Goal: Information Seeking & Learning: Learn about a topic

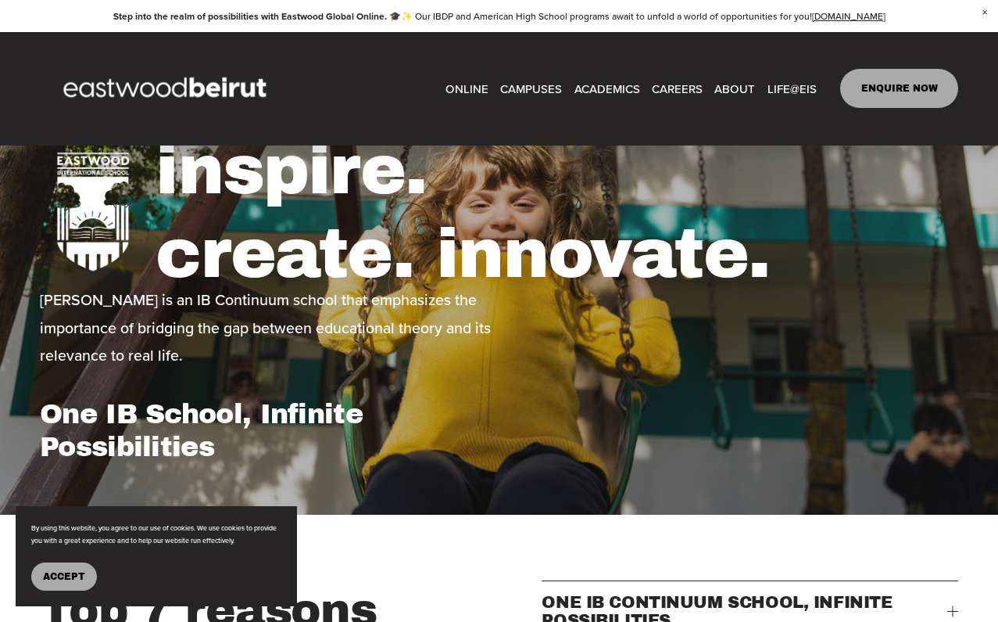
scroll to position [80, 0]
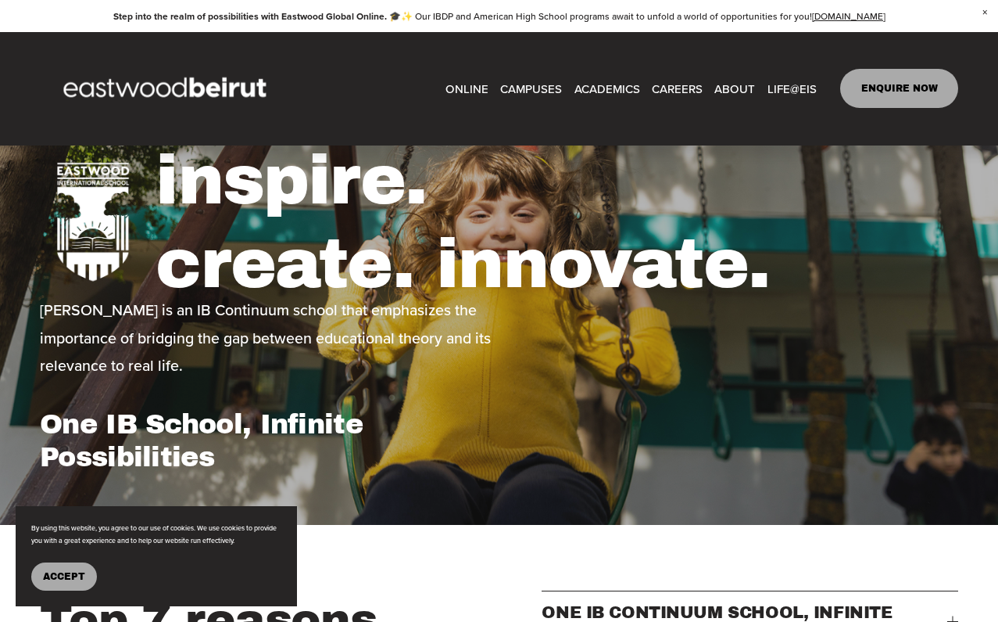
click at [0, 0] on span "Tuition & Financial Aid" at bounding box center [0, 0] width 0 height 0
type input "*****"
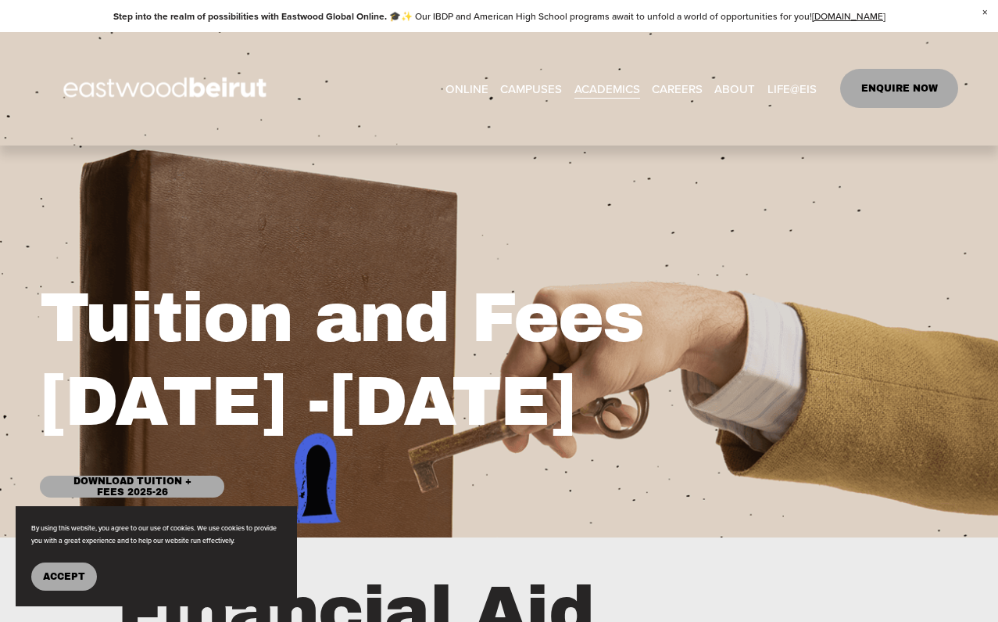
click at [174, 481] on link "Download Tuition + Fees 2025-26" at bounding box center [132, 486] width 185 height 22
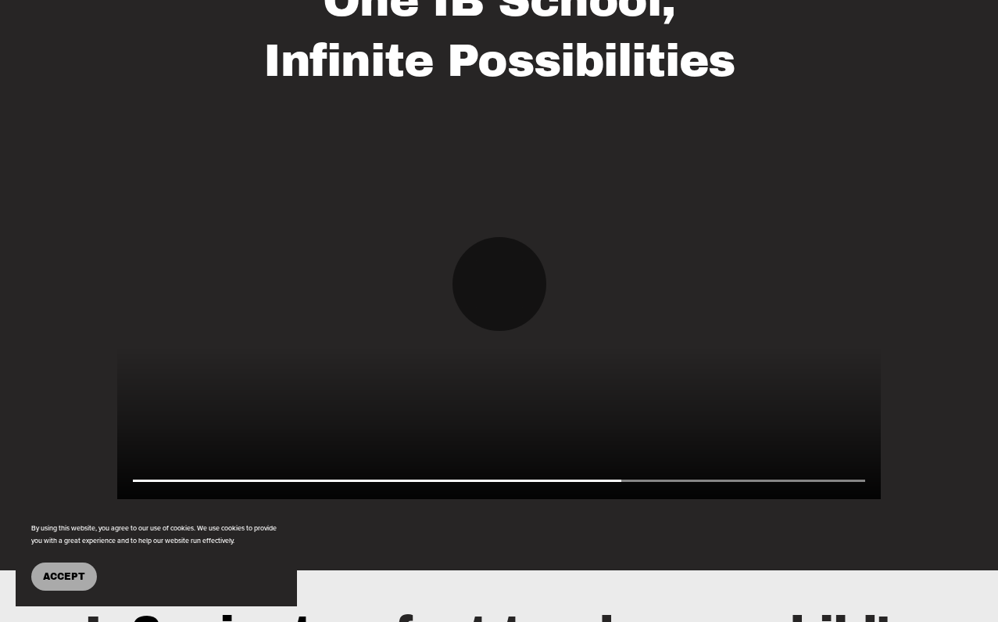
type input "*****"
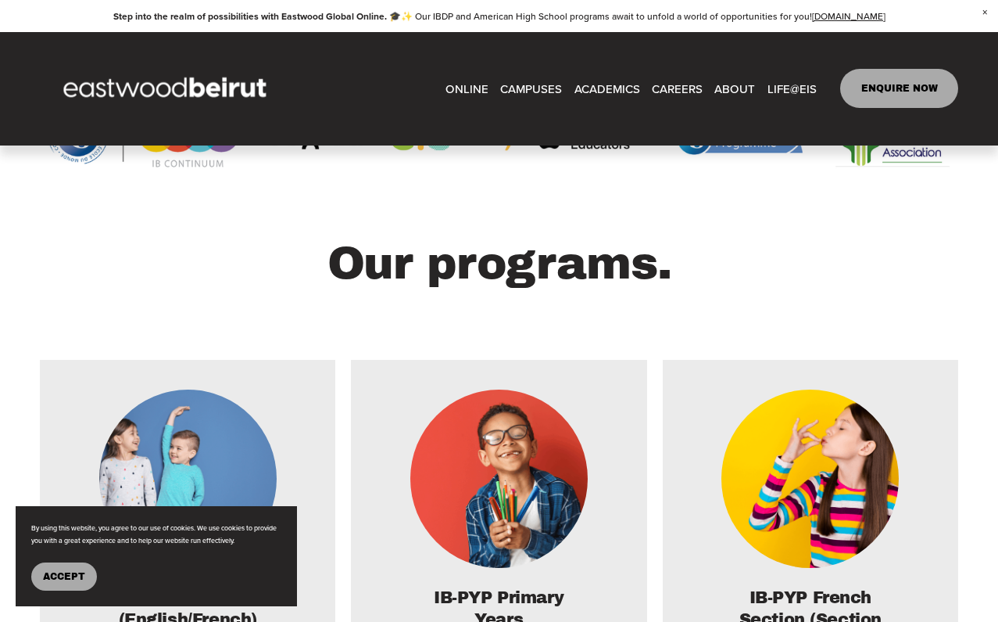
scroll to position [1912, 0]
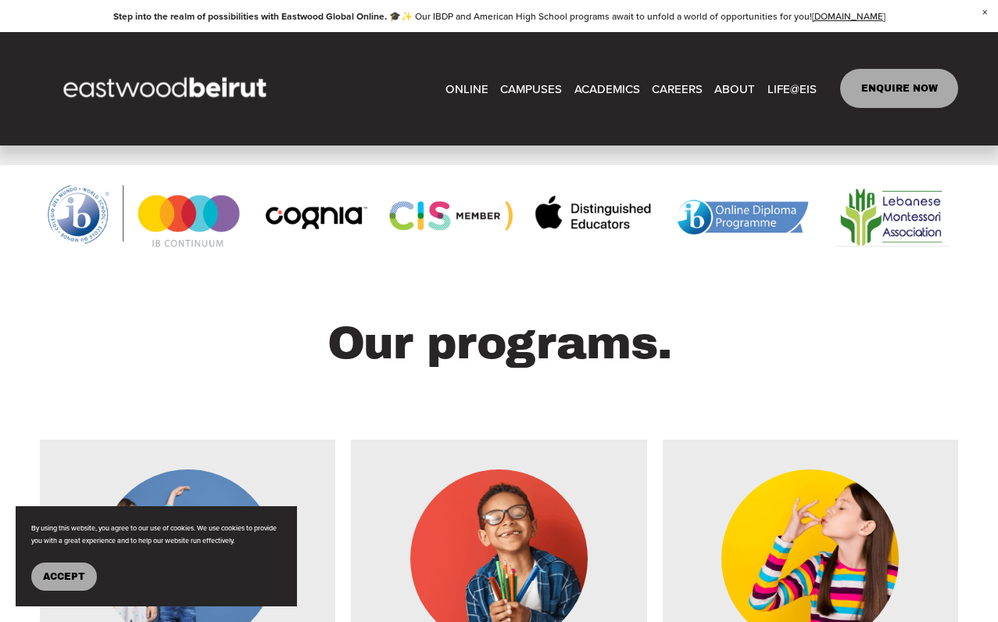
click at [898, 82] on link "ENQUIRE NOW" at bounding box center [900, 88] width 118 height 39
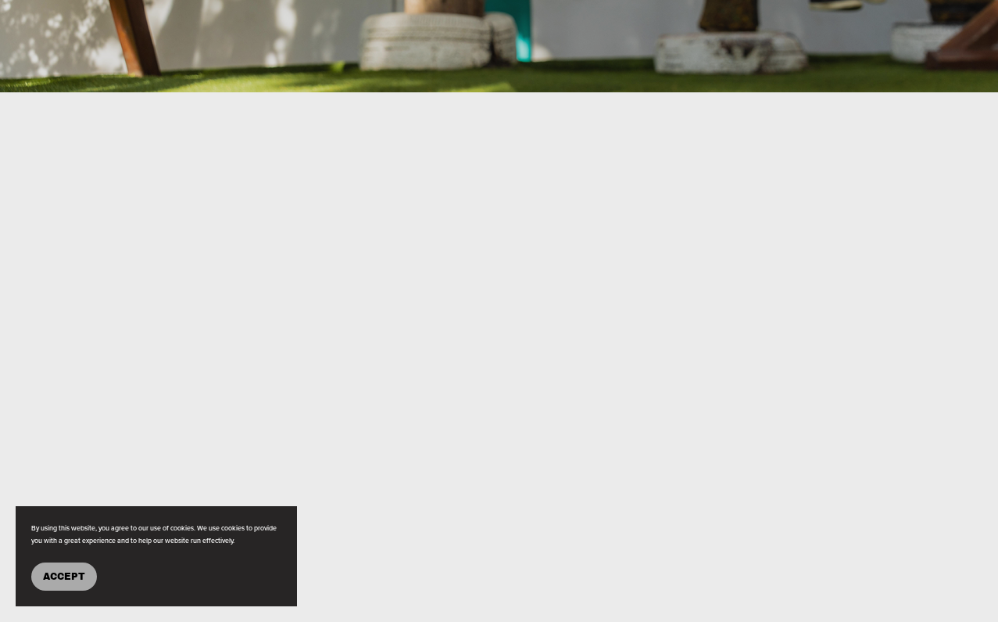
scroll to position [500, 0]
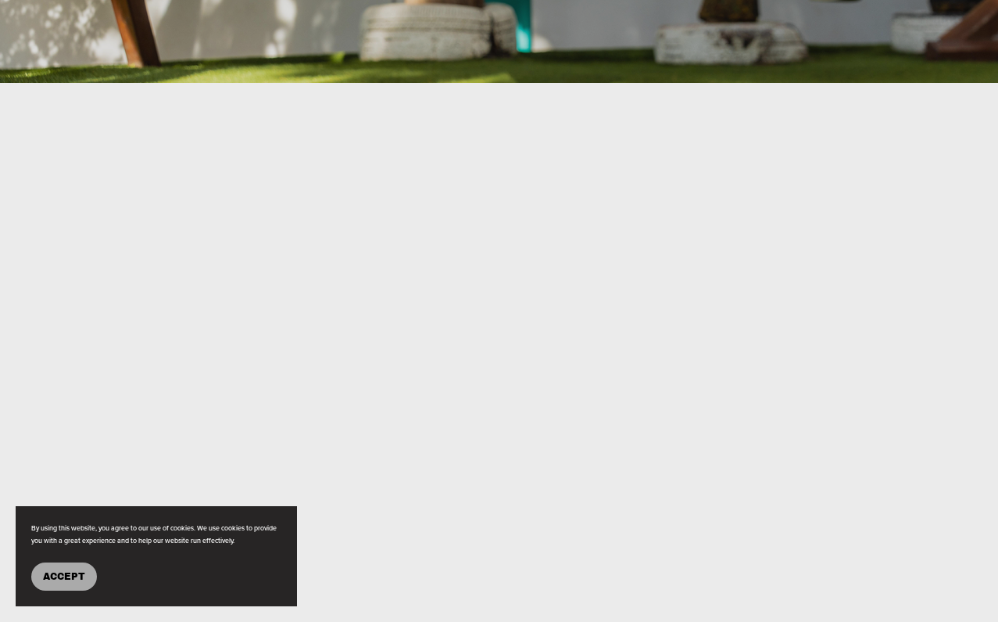
click at [74, 571] on span "Accept" at bounding box center [64, 576] width 42 height 11
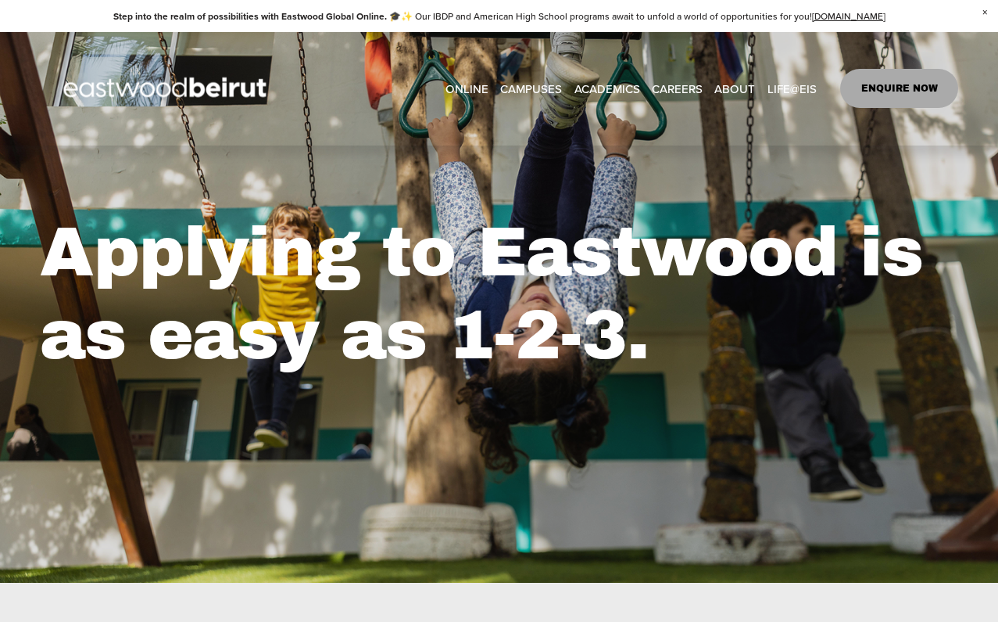
scroll to position [0, 0]
click at [987, 10] on span "Close Announcement" at bounding box center [985, 13] width 27 height 26
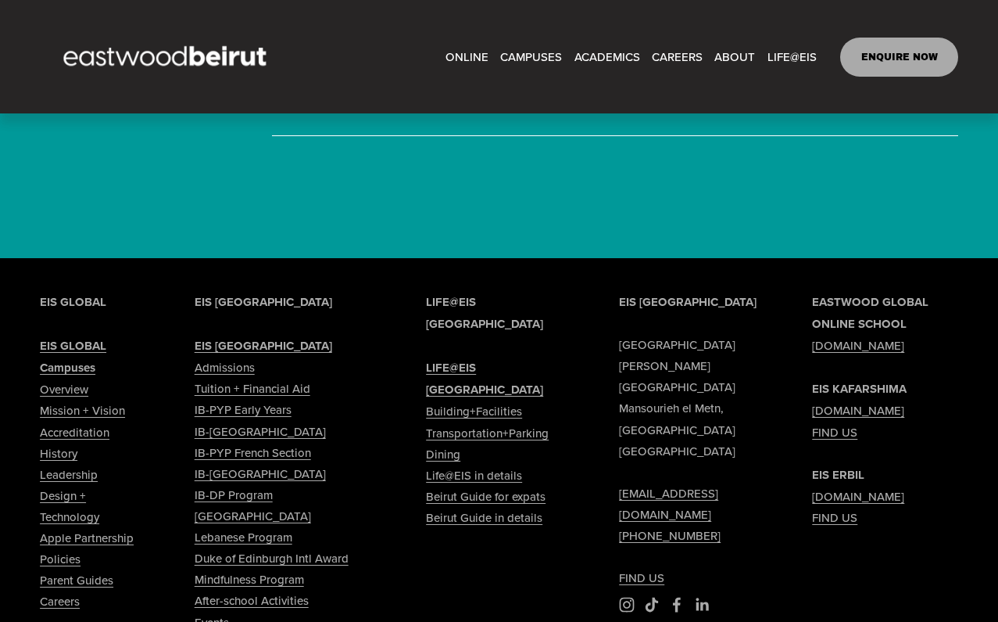
scroll to position [4303, 0]
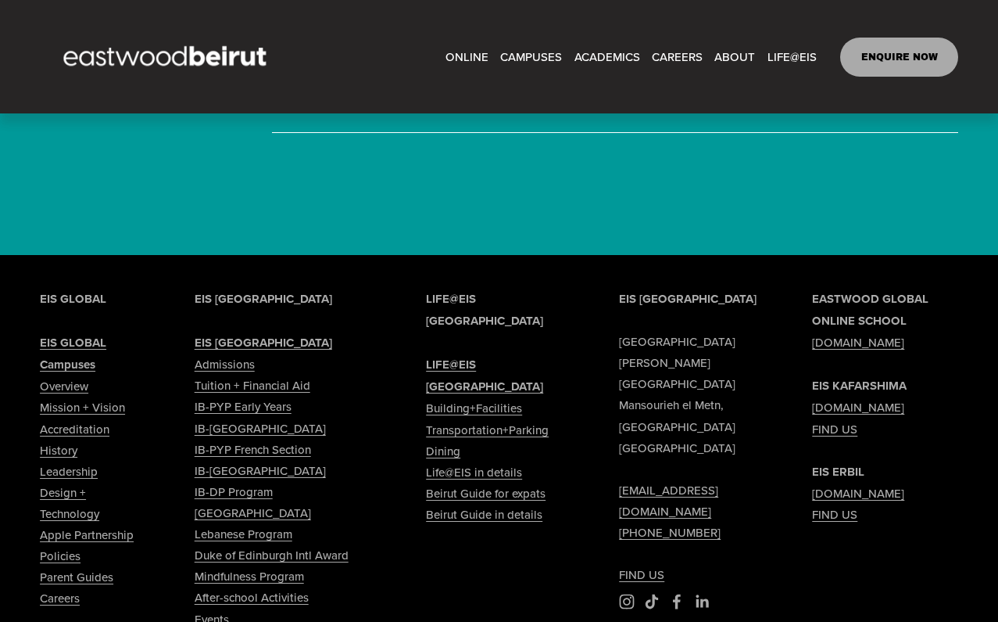
click at [655, 479] on link "[EMAIL_ADDRESS][DOMAIN_NAME]" at bounding box center [692, 500] width 146 height 42
